Goal: Find specific page/section: Find specific page/section

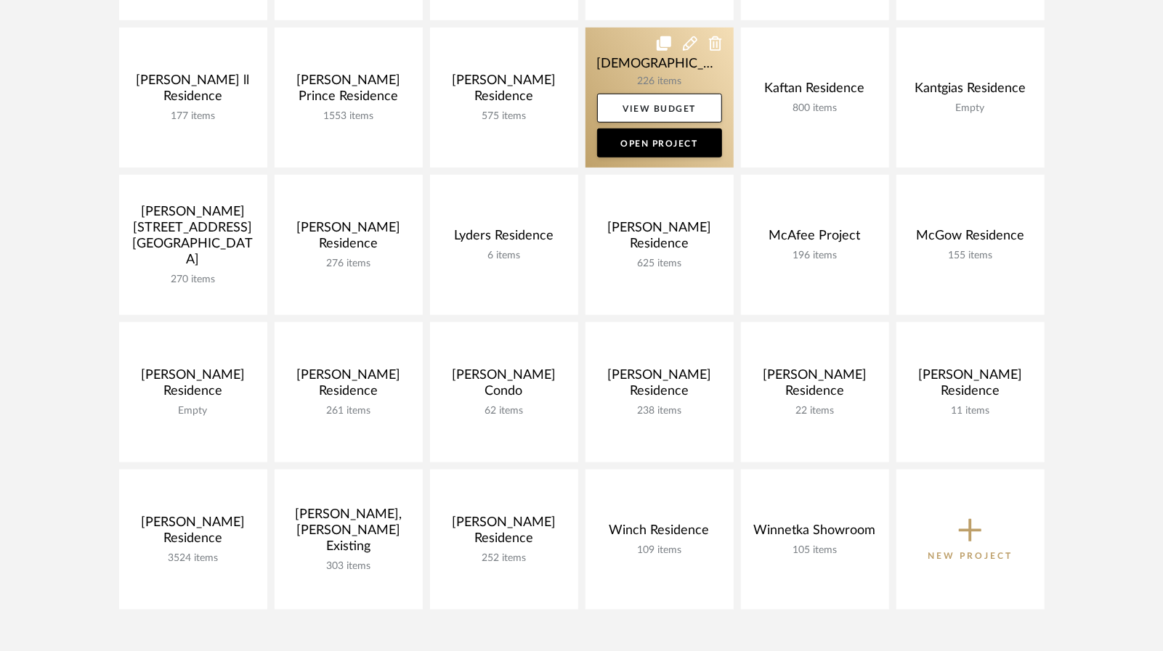
scroll to position [726, 0]
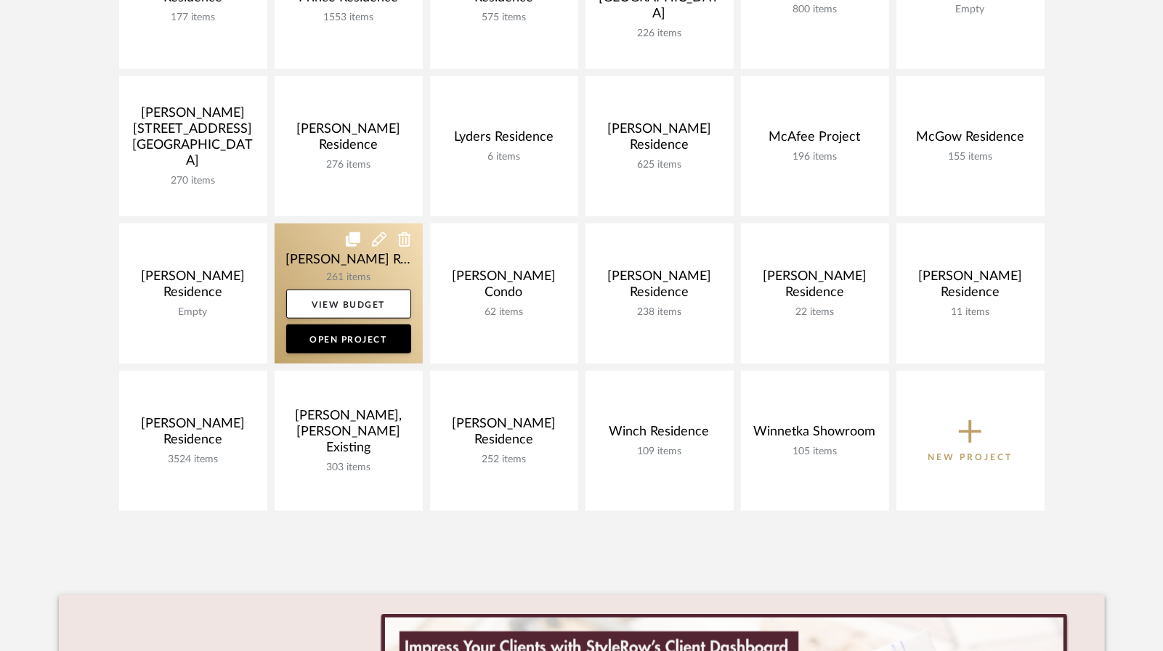
click at [351, 274] on link at bounding box center [348, 294] width 148 height 140
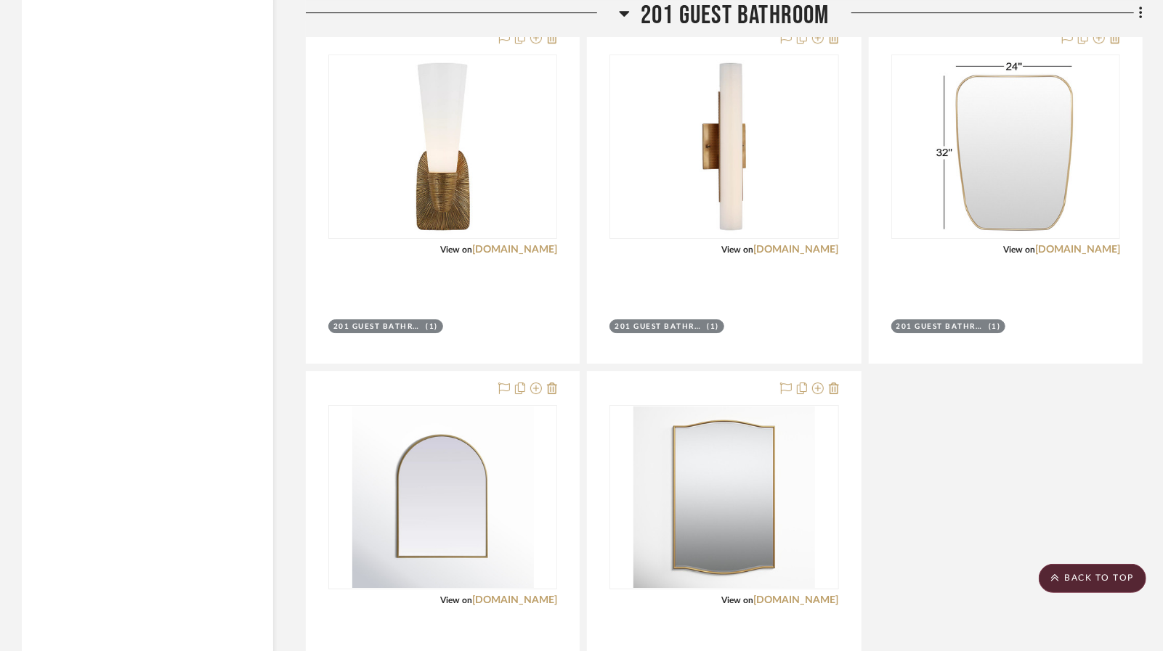
scroll to position [10239, 0]
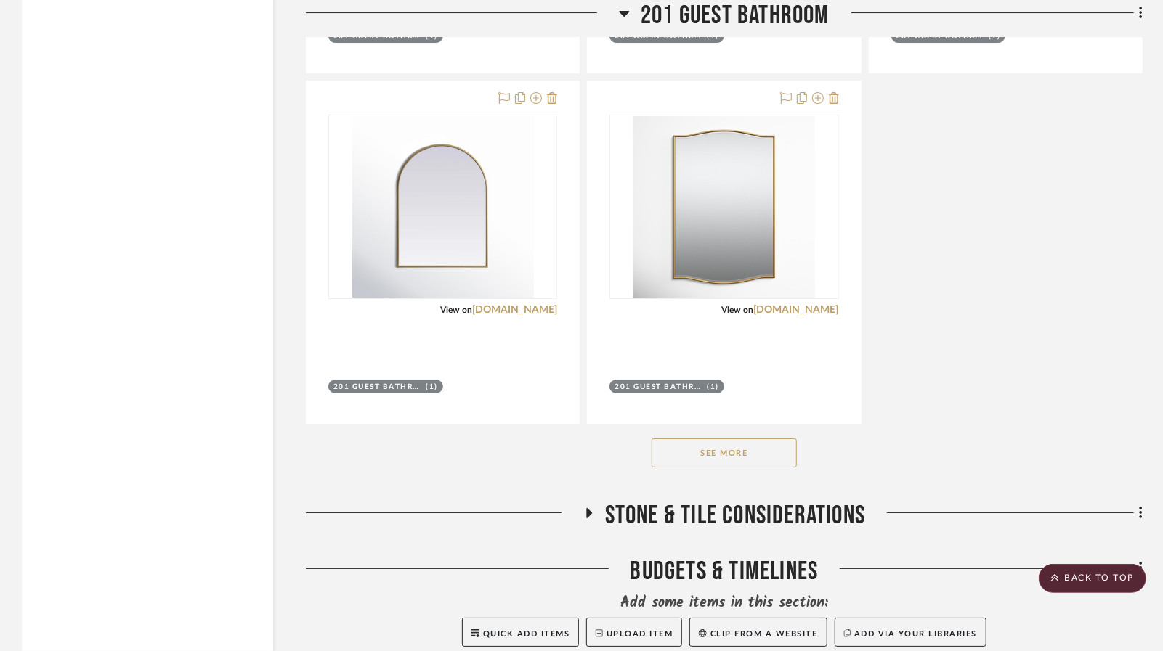
click at [749, 439] on button "See More" at bounding box center [723, 453] width 145 height 29
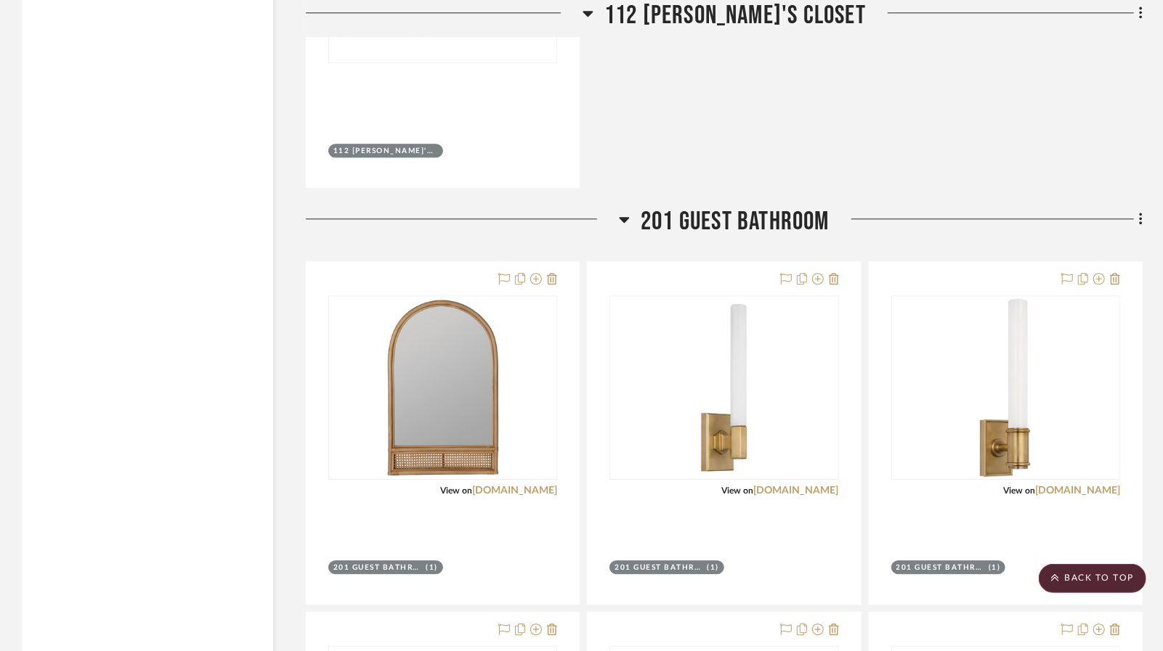
scroll to position [9585, 0]
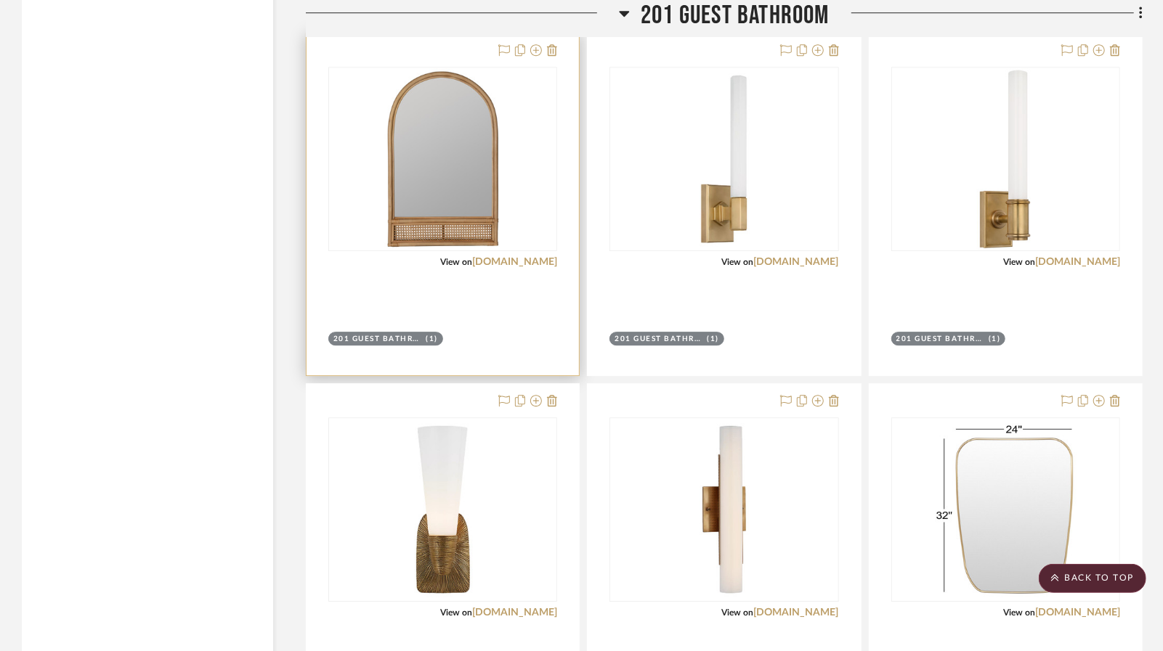
click at [492, 251] on div at bounding box center [442, 204] width 272 height 342
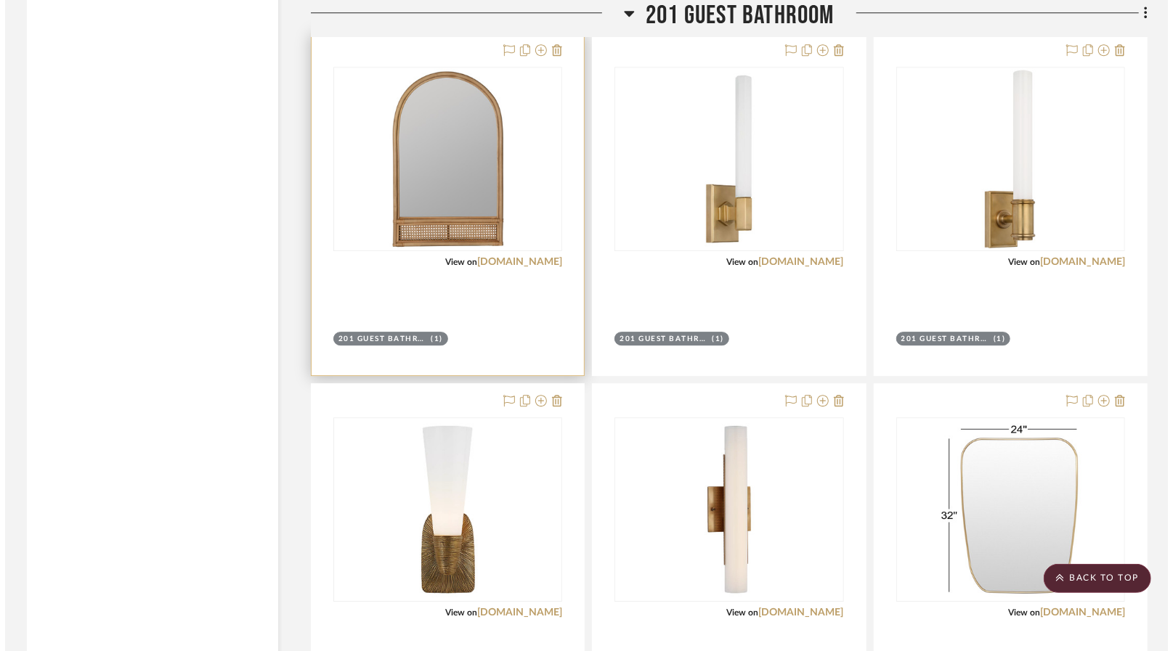
scroll to position [0, 0]
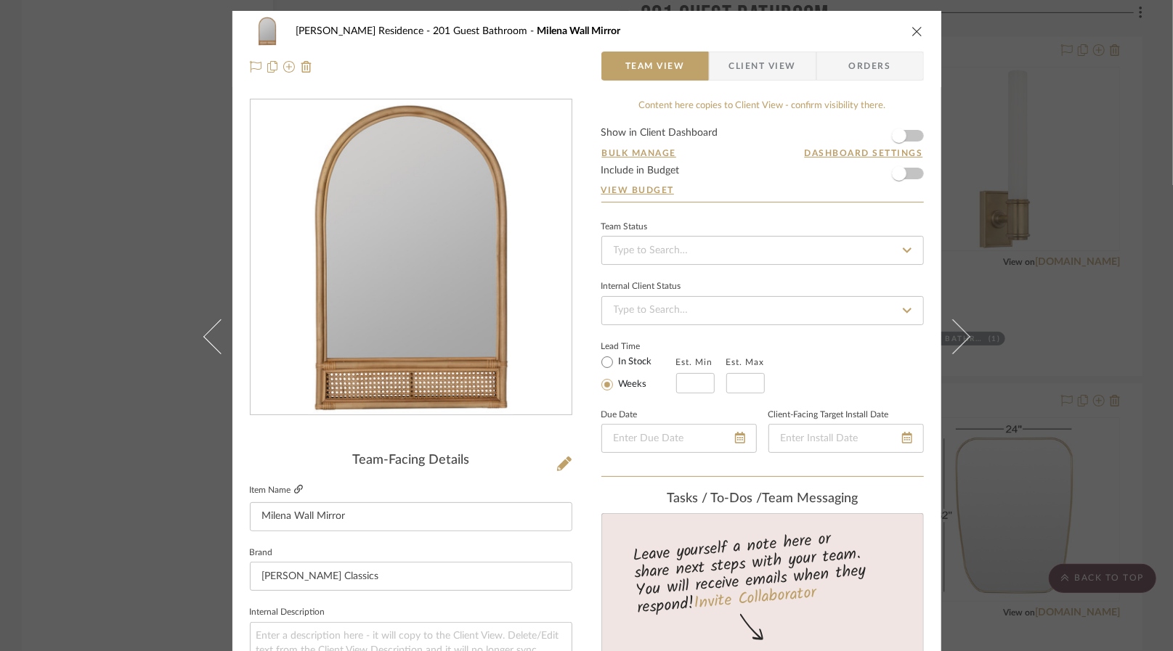
click at [294, 489] on icon at bounding box center [298, 489] width 9 height 9
click at [109, 207] on div "[PERSON_NAME] Residence 201 Guest Bathroom Milena Wall Mirror Team View Client …" at bounding box center [586, 325] width 1173 height 651
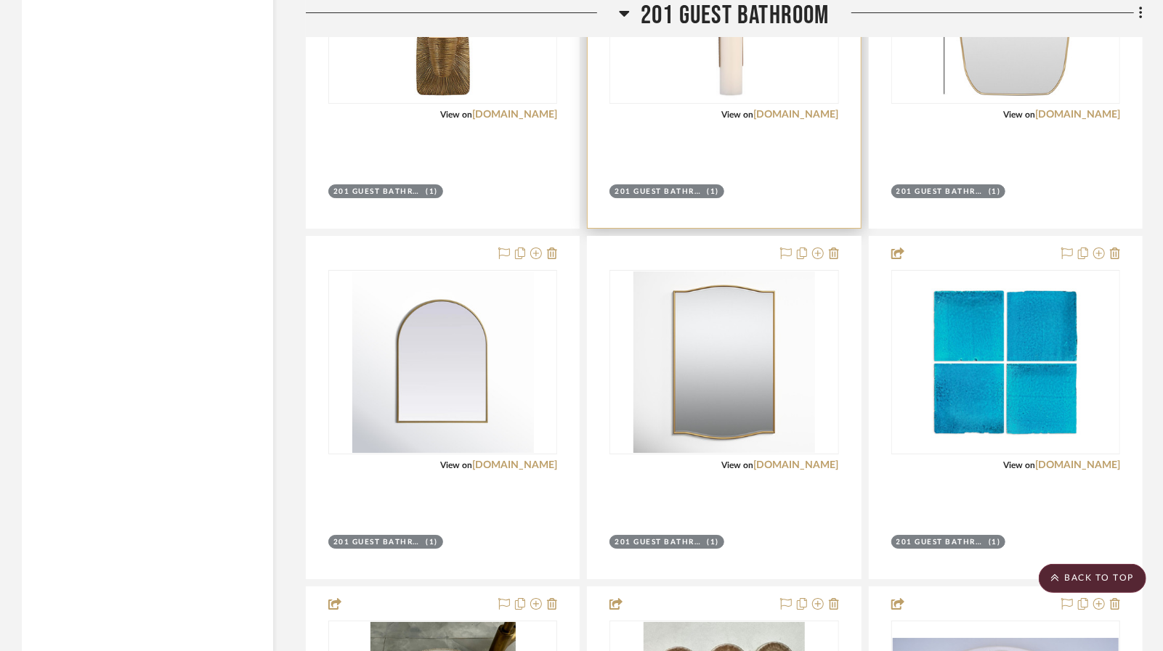
scroll to position [10094, 0]
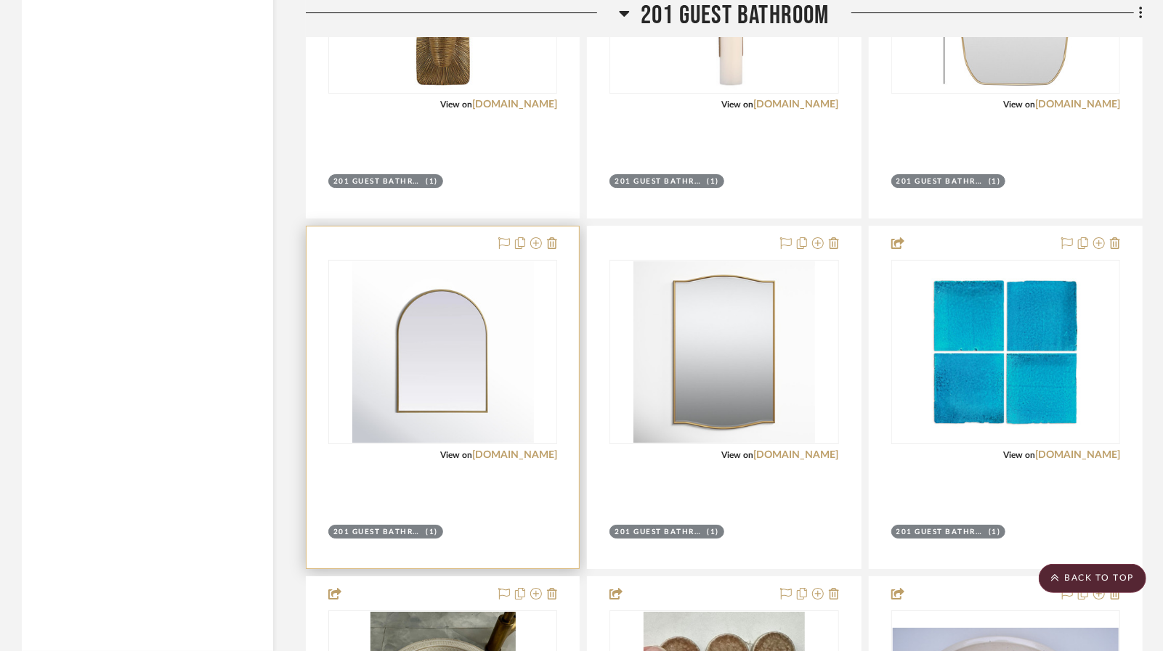
click at [565, 360] on div at bounding box center [442, 398] width 272 height 342
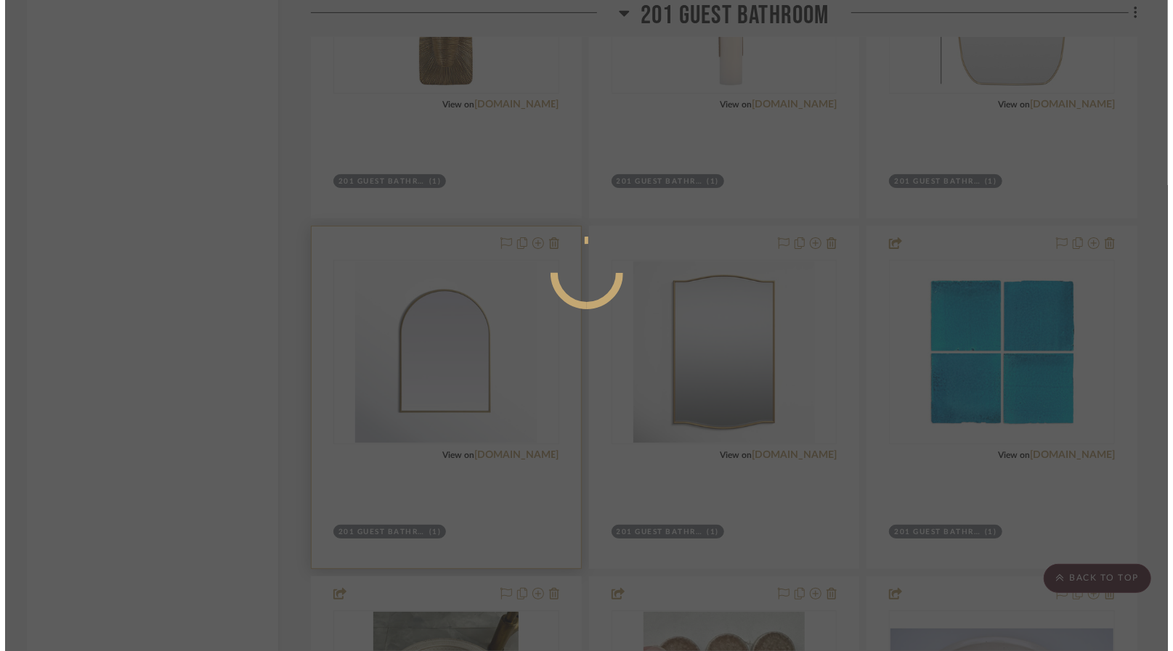
scroll to position [0, 0]
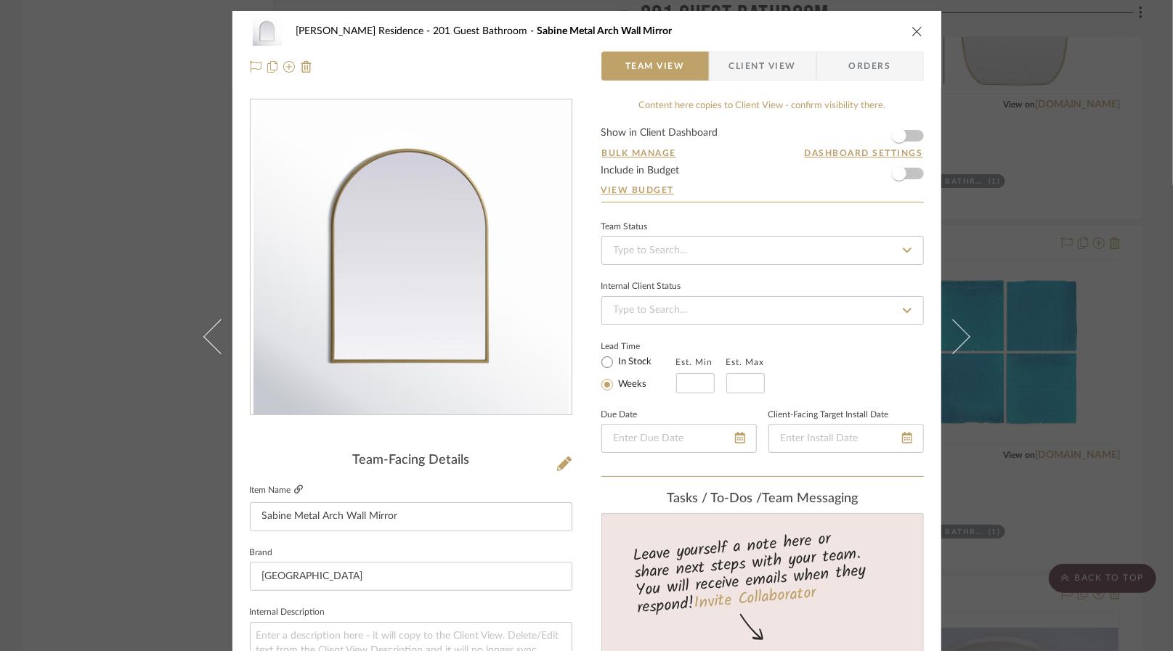
click at [294, 489] on icon at bounding box center [298, 489] width 9 height 9
